Goal: Navigation & Orientation: Find specific page/section

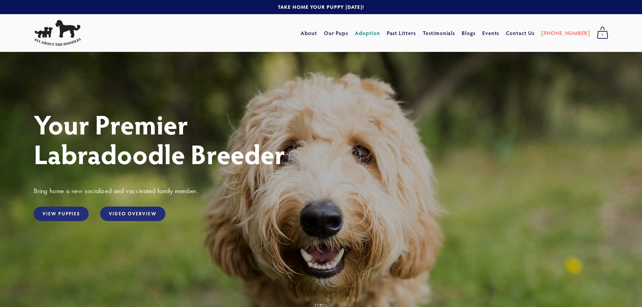
click at [380, 33] on link "Adoption" at bounding box center [367, 33] width 25 height 12
click at [59, 213] on link "View Puppies" at bounding box center [61, 214] width 55 height 15
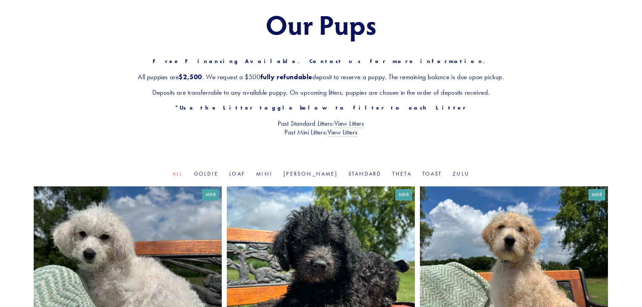
scroll to position [65, 0]
